Goal: Task Accomplishment & Management: Manage account settings

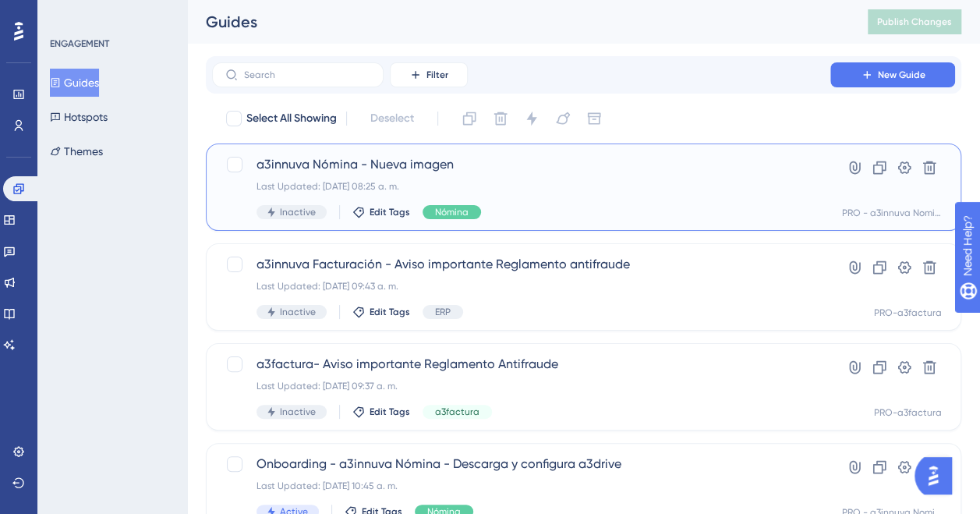
click at [515, 188] on div "Last Updated: [DATE] 08:25 a. m." at bounding box center [522, 186] width 530 height 12
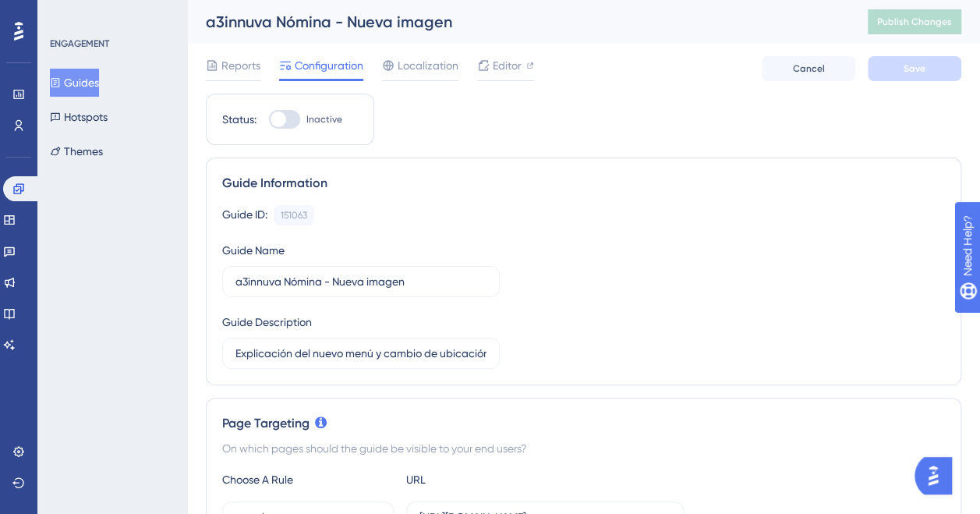
click at [69, 72] on button "Guides" at bounding box center [74, 83] width 49 height 28
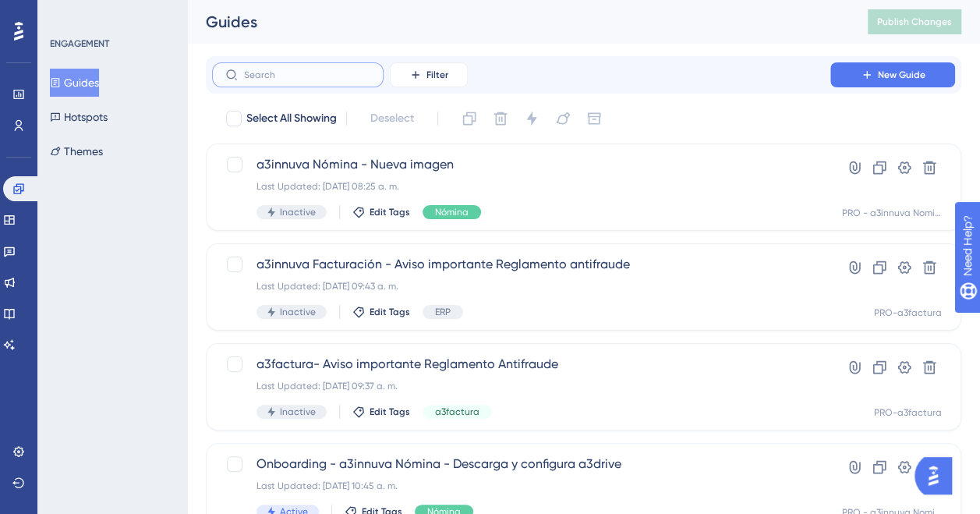
click at [342, 72] on input "text" at bounding box center [307, 74] width 126 height 11
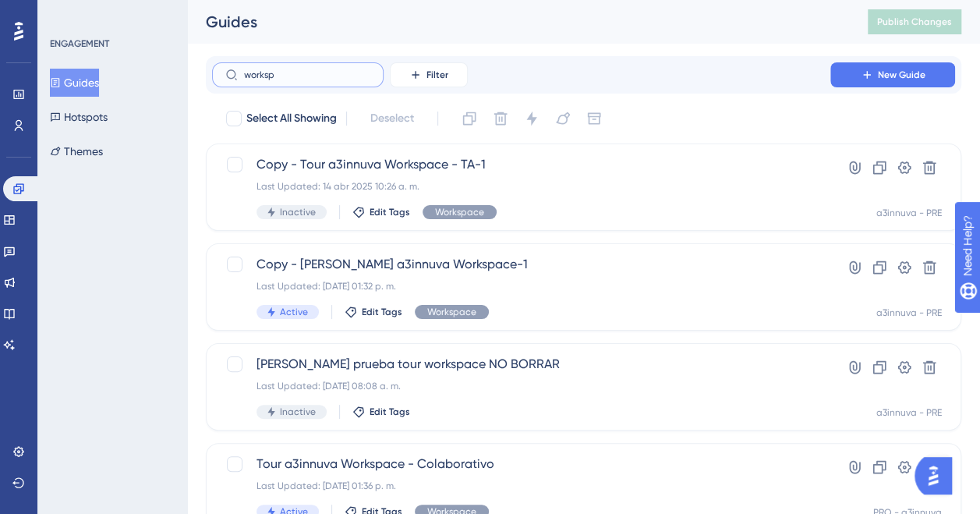
type input "workspc"
checkbox input "true"
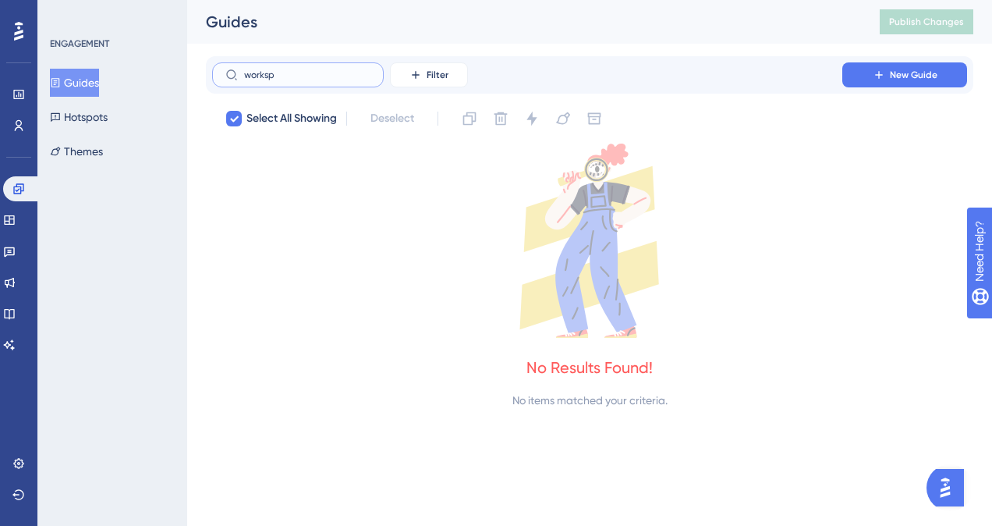
type input "workspa"
checkbox input "false"
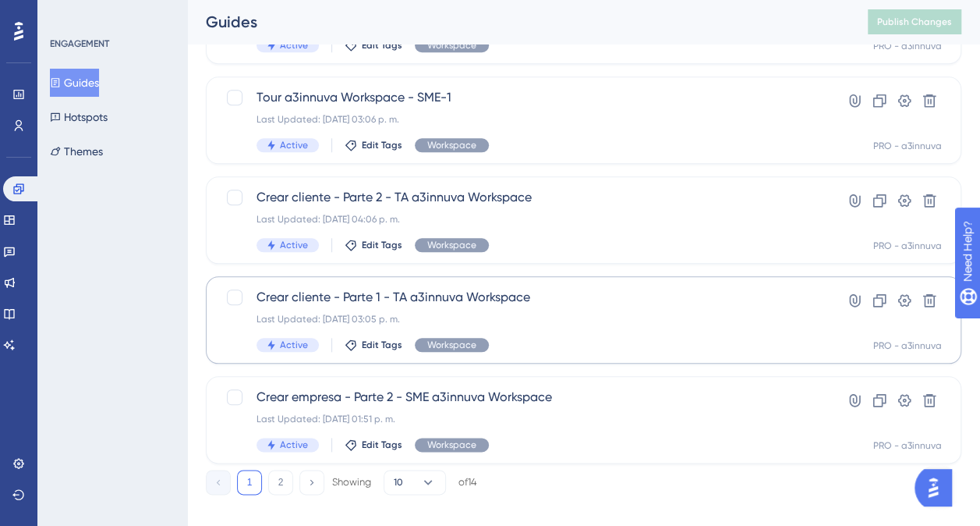
scroll to position [685, 0]
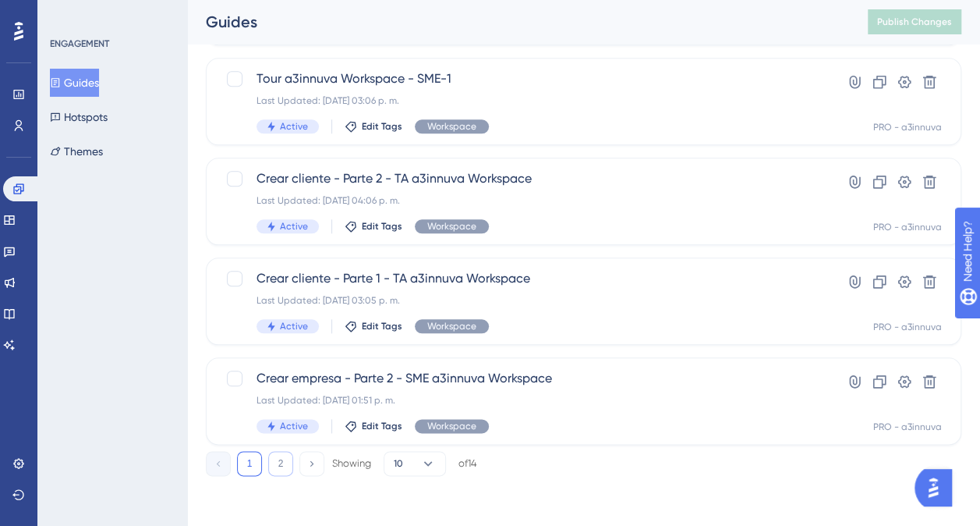
type input "workspace"
click at [276, 464] on button "2" at bounding box center [280, 463] width 25 height 25
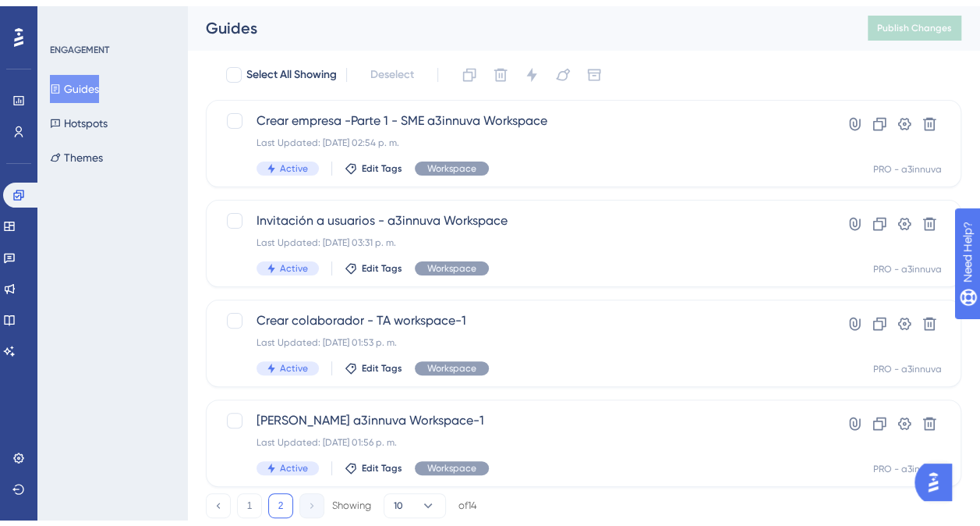
scroll to position [86, 0]
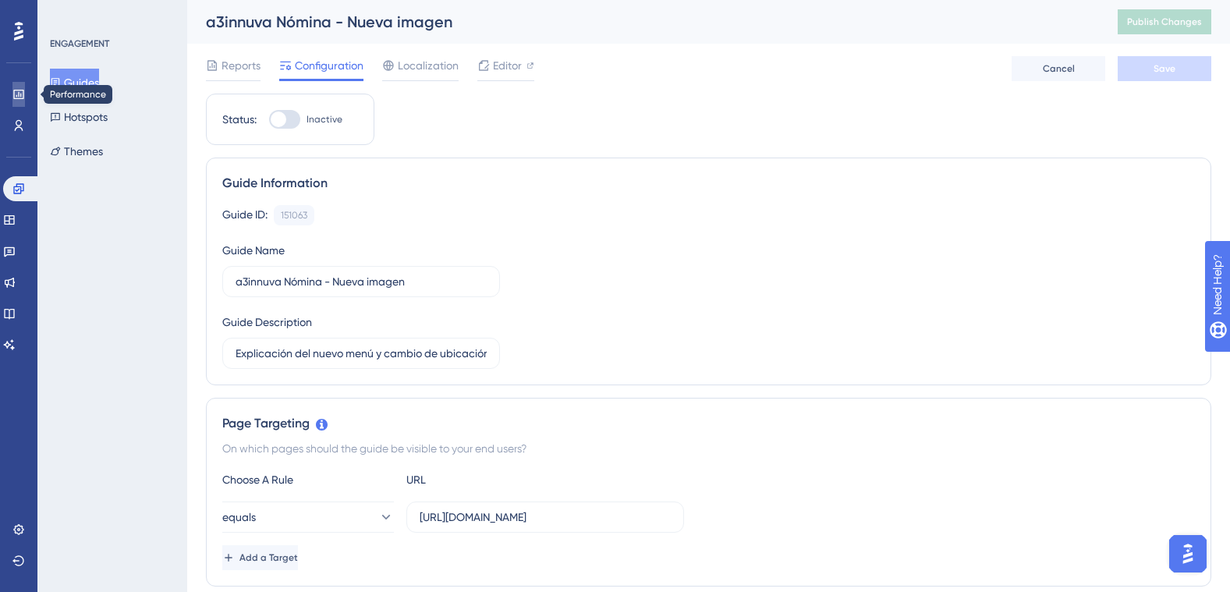
click at [20, 92] on icon at bounding box center [18, 94] width 12 height 12
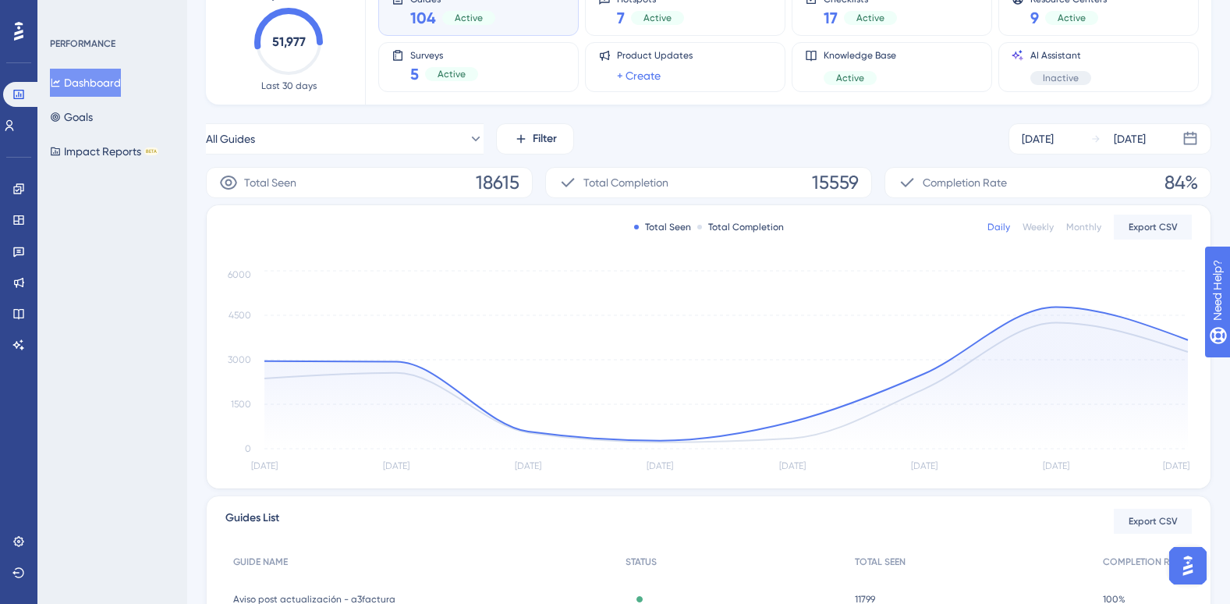
scroll to position [78, 0]
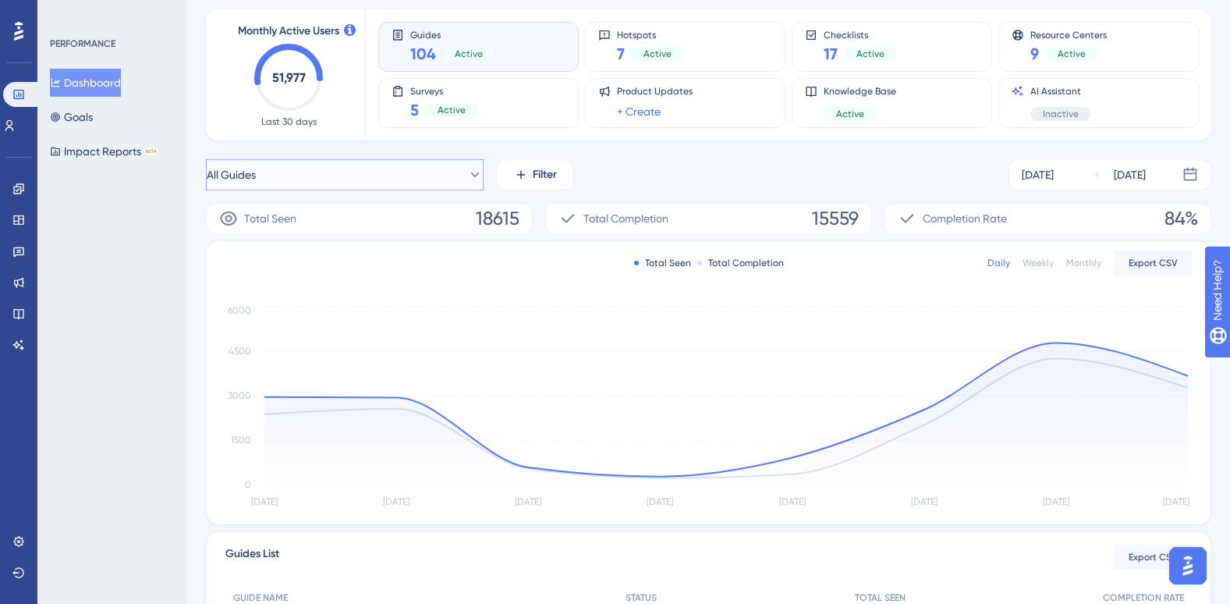
click at [452, 173] on button "All Guides" at bounding box center [345, 174] width 278 height 31
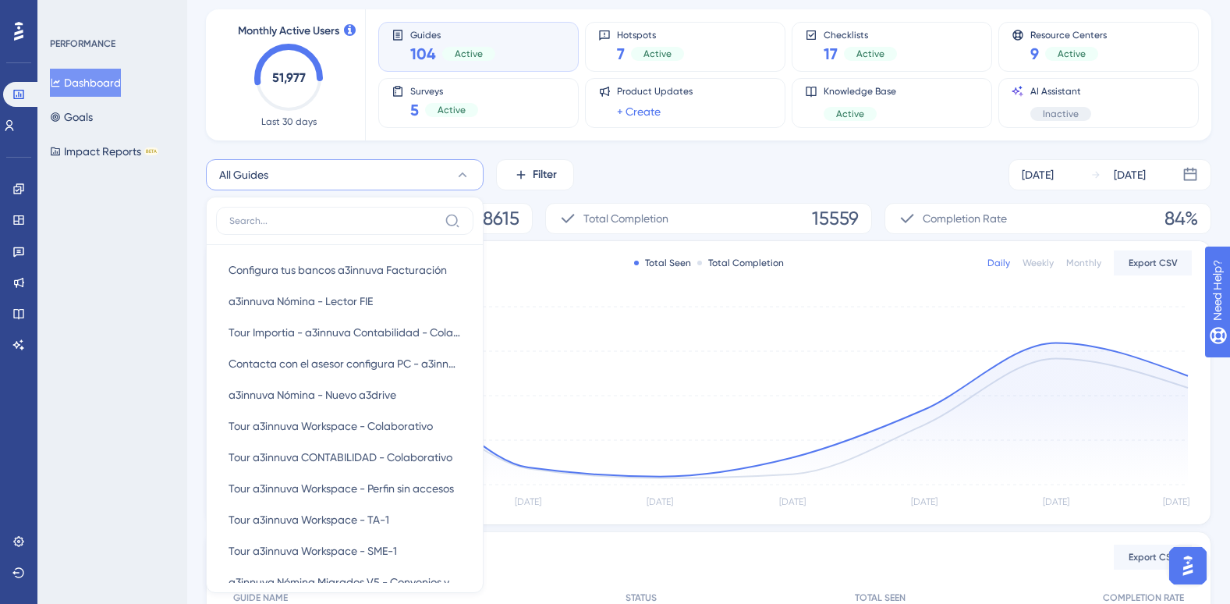
scroll to position [1950, 0]
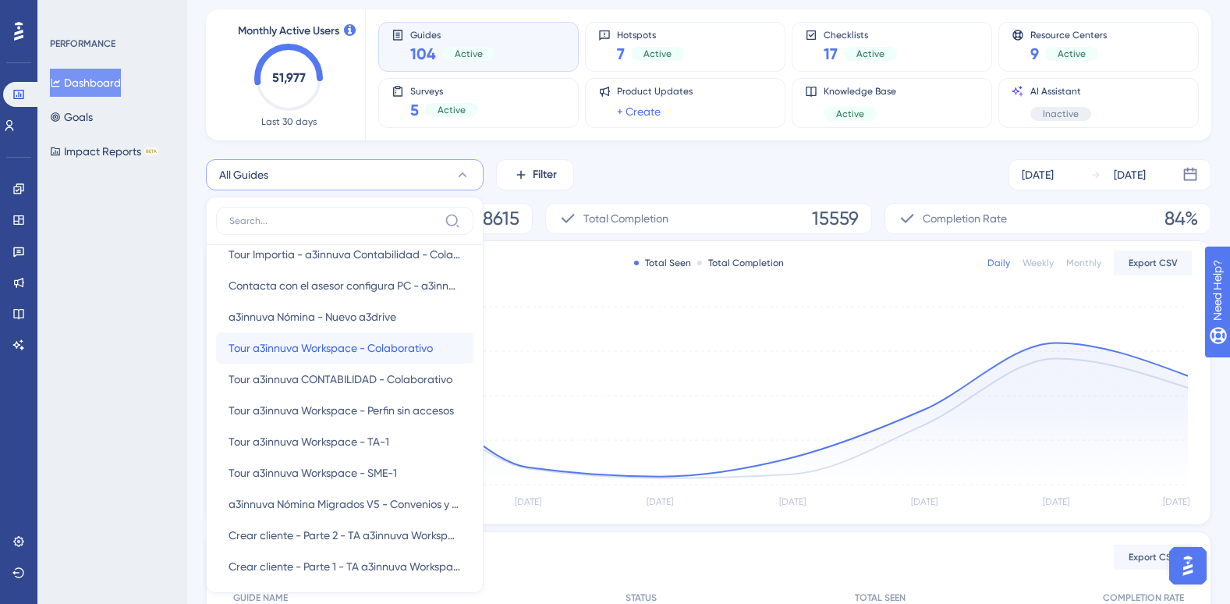
click at [286, 345] on span "Tour a3innuva Workspace - Colaborativo" at bounding box center [330, 347] width 204 height 19
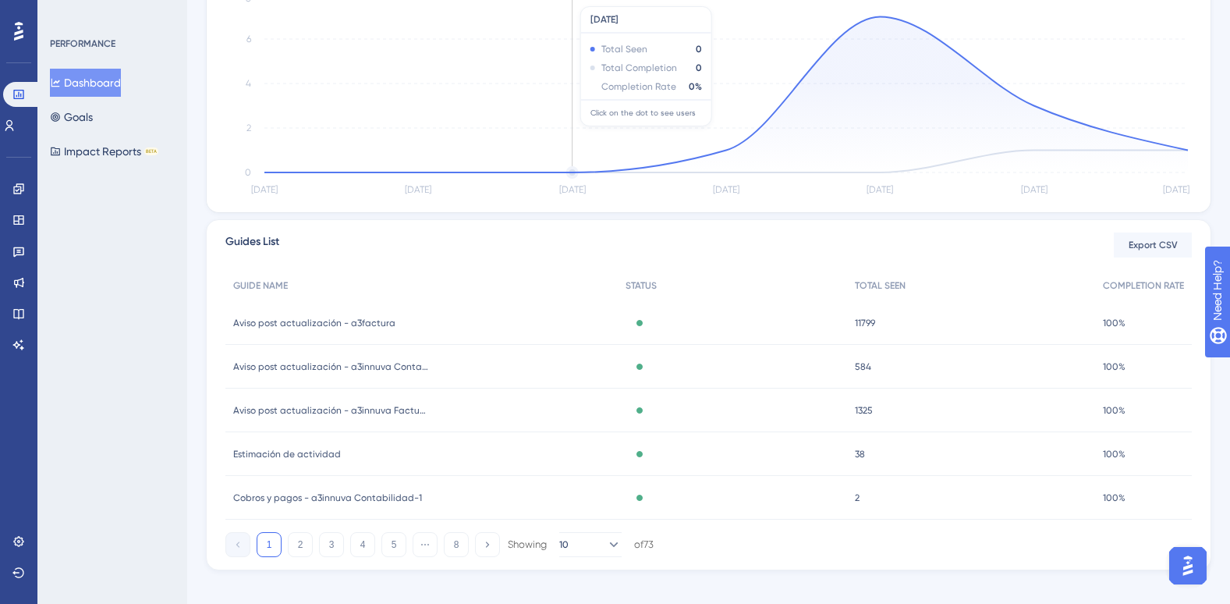
scroll to position [117, 0]
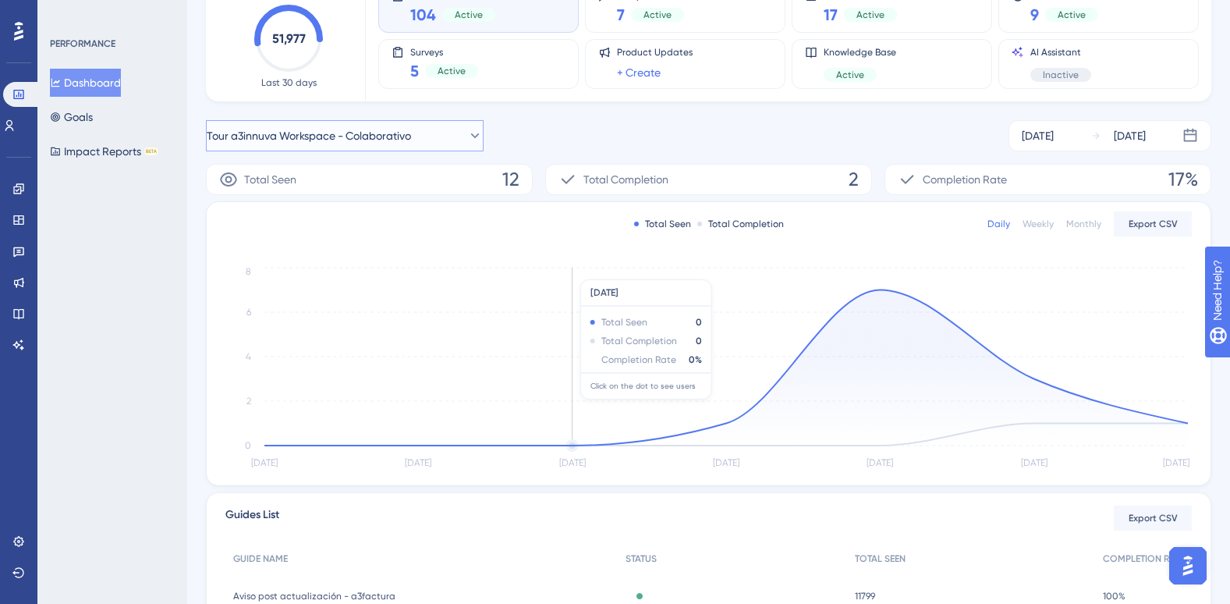
click at [337, 145] on span "Tour a3innuva Workspace - Colaborativo" at bounding box center [309, 135] width 204 height 19
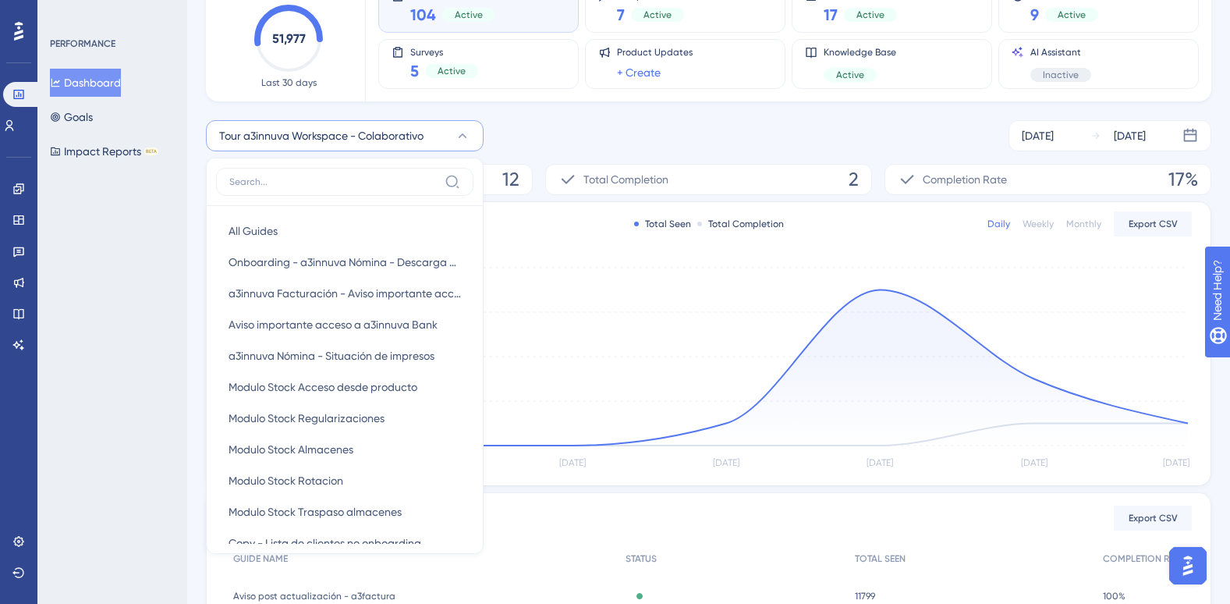
scroll to position [78, 0]
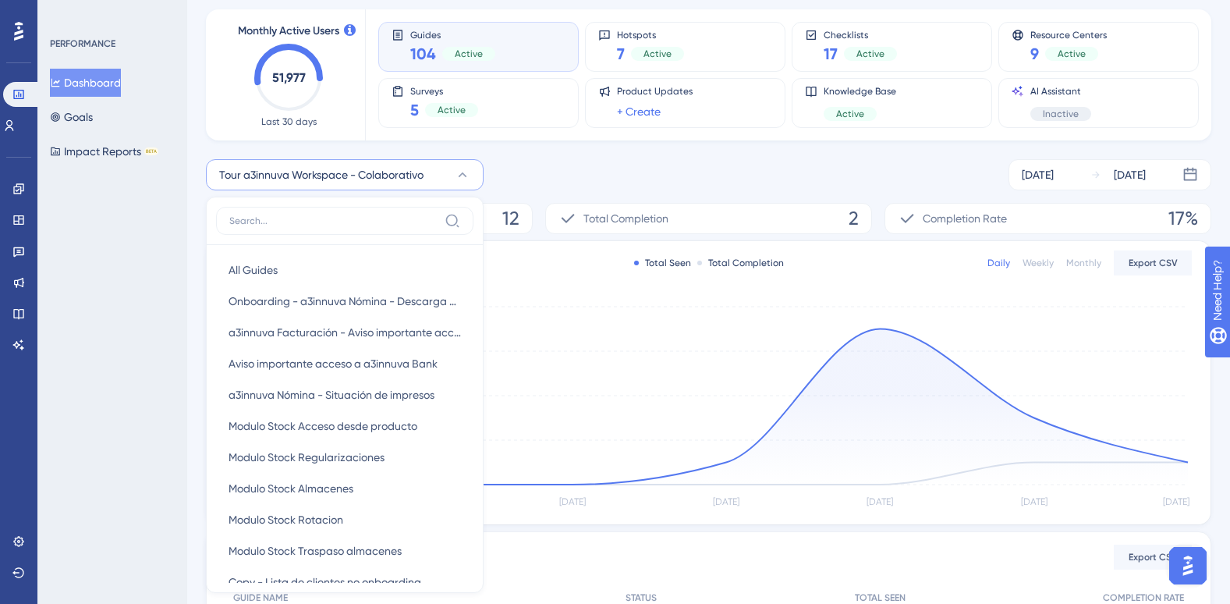
click at [464, 172] on icon at bounding box center [463, 175] width 16 height 16
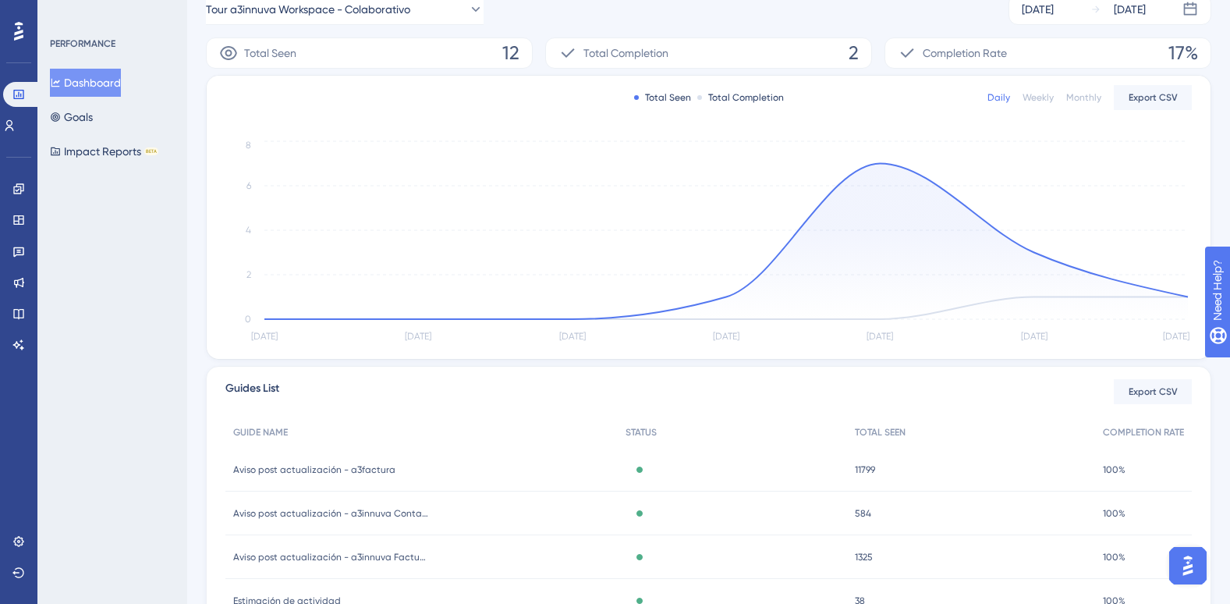
scroll to position [0, 0]
